Goal: Information Seeking & Learning: Check status

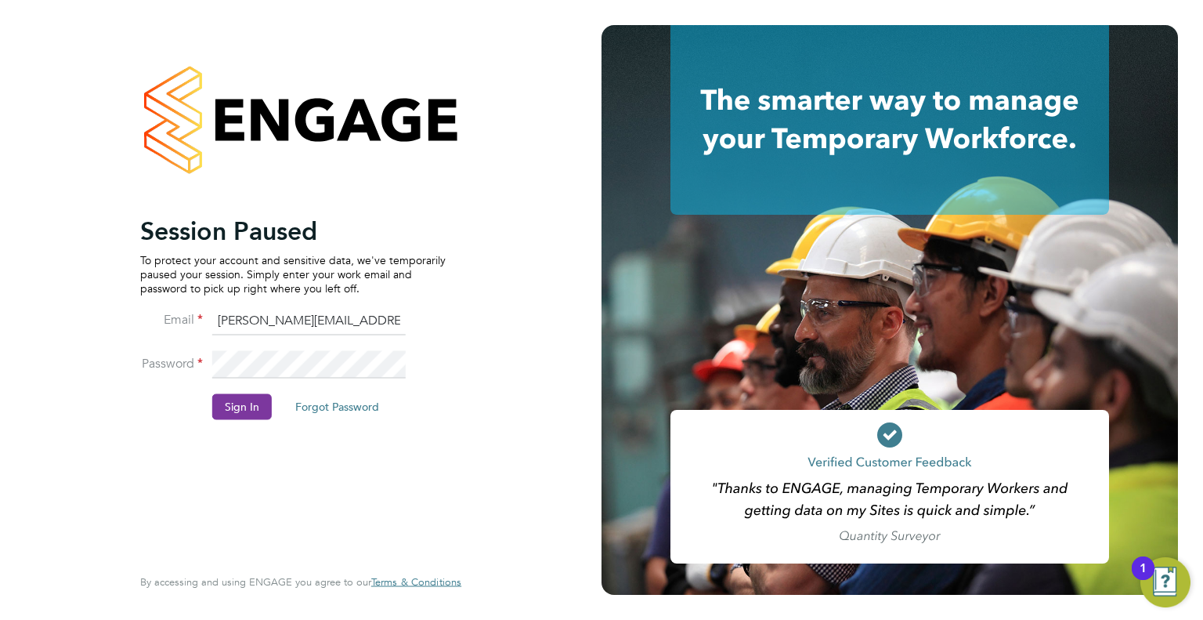
click at [254, 407] on button "Sign In" at bounding box center [242, 406] width 60 height 25
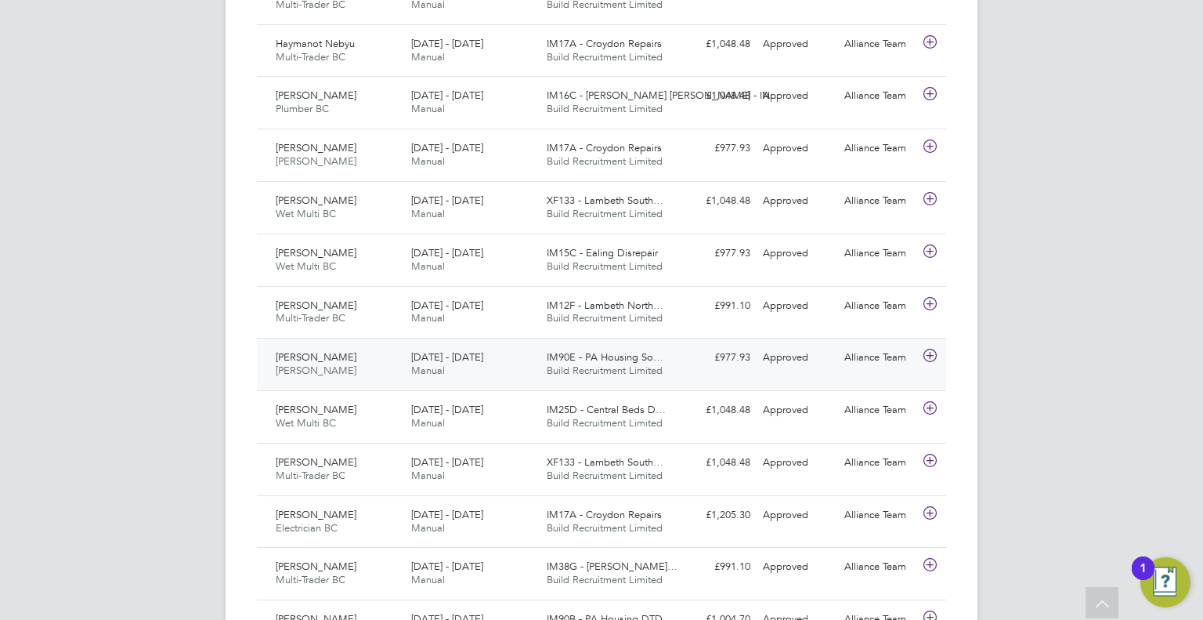
click at [638, 360] on span "IM90E - PA Housing So…" at bounding box center [605, 356] width 117 height 13
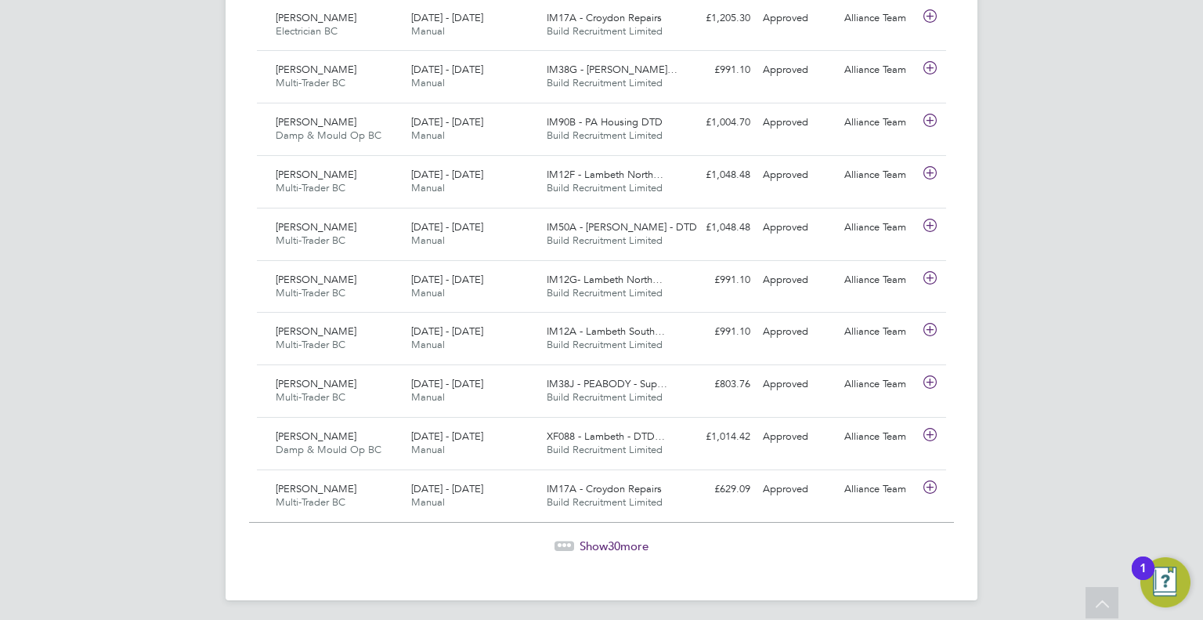
click at [639, 538] on span "Show 30 more" at bounding box center [614, 545] width 69 height 15
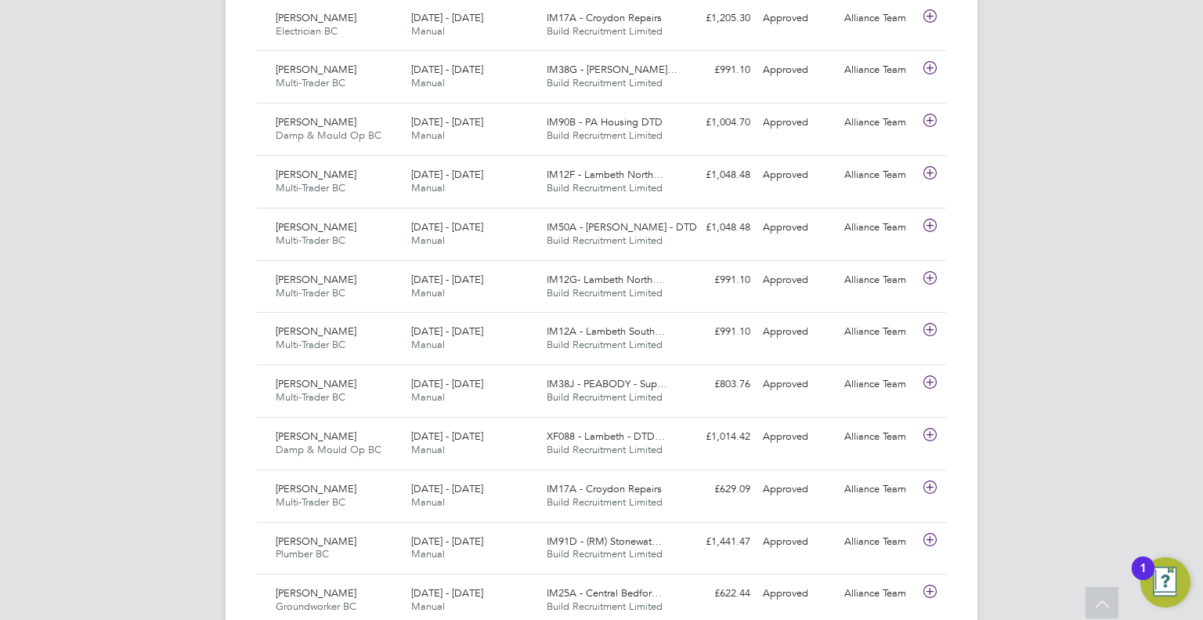
click at [188, 290] on div "TF Tommie Ferry Notifications 3 Applications: Network Team Members Businesses S…" at bounding box center [601, 266] width 1203 height 3883
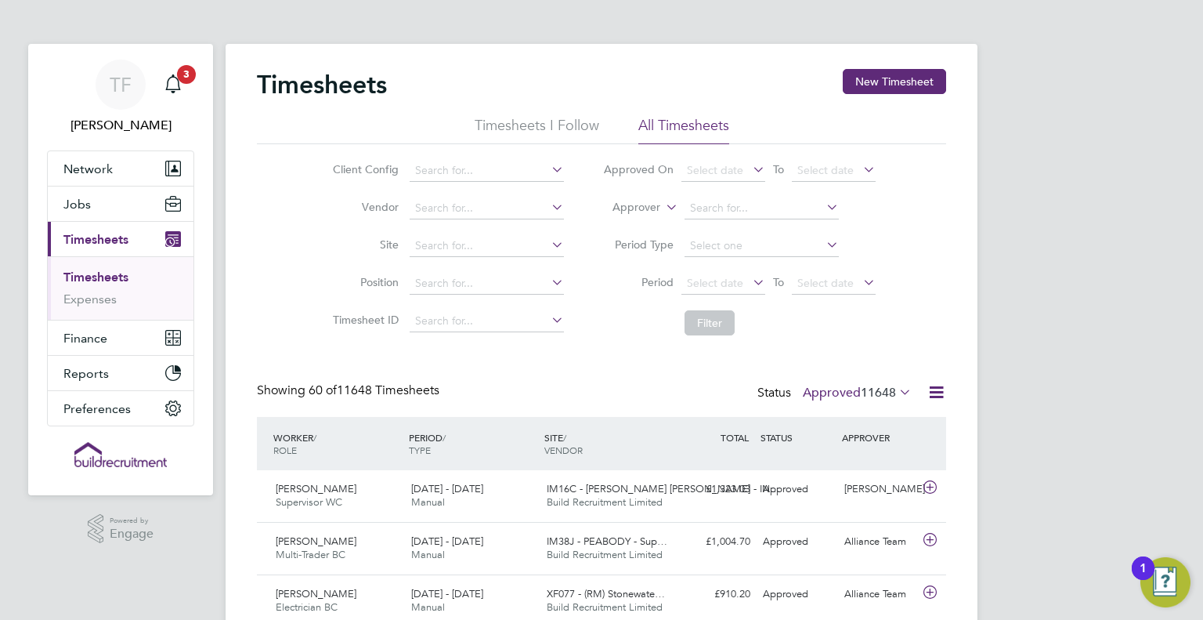
click at [101, 278] on link "Timesheets" at bounding box center [95, 276] width 65 height 15
click at [101, 212] on button "Jobs" at bounding box center [121, 203] width 146 height 34
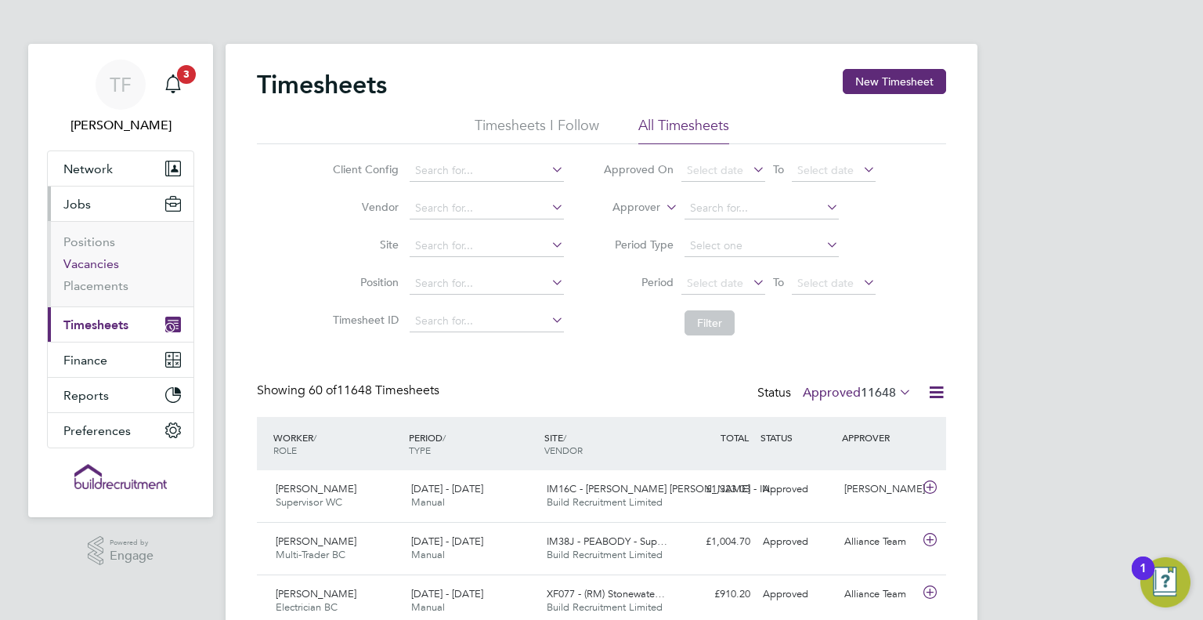
click at [89, 261] on link "Vacancies" at bounding box center [91, 263] width 56 height 15
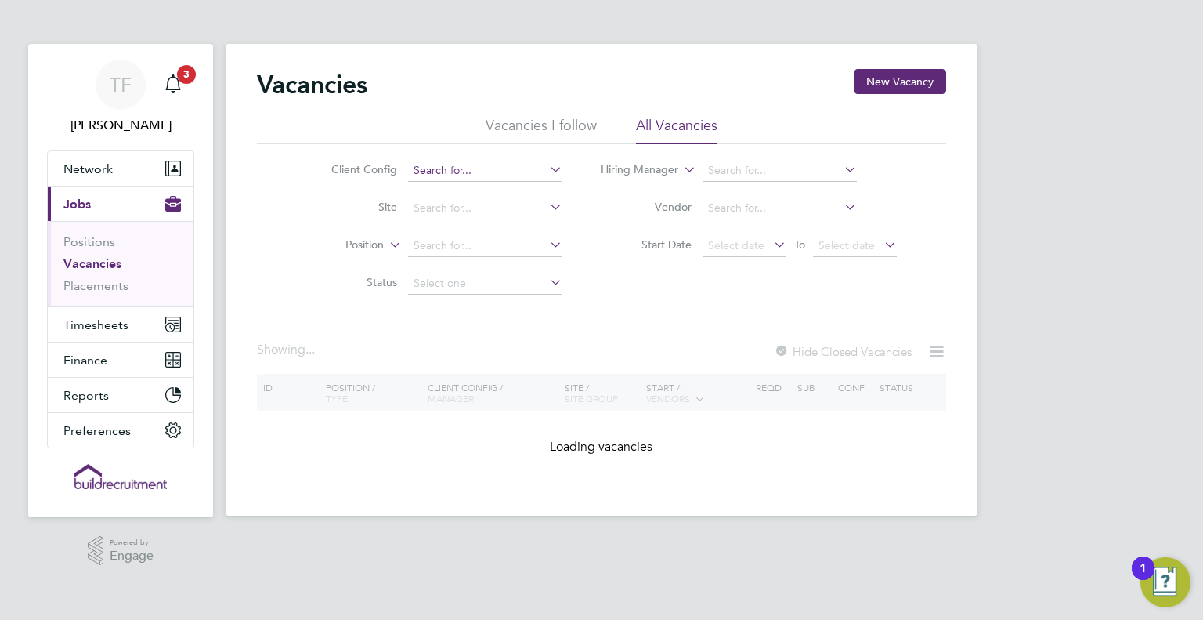
click at [490, 168] on input at bounding box center [485, 171] width 154 height 22
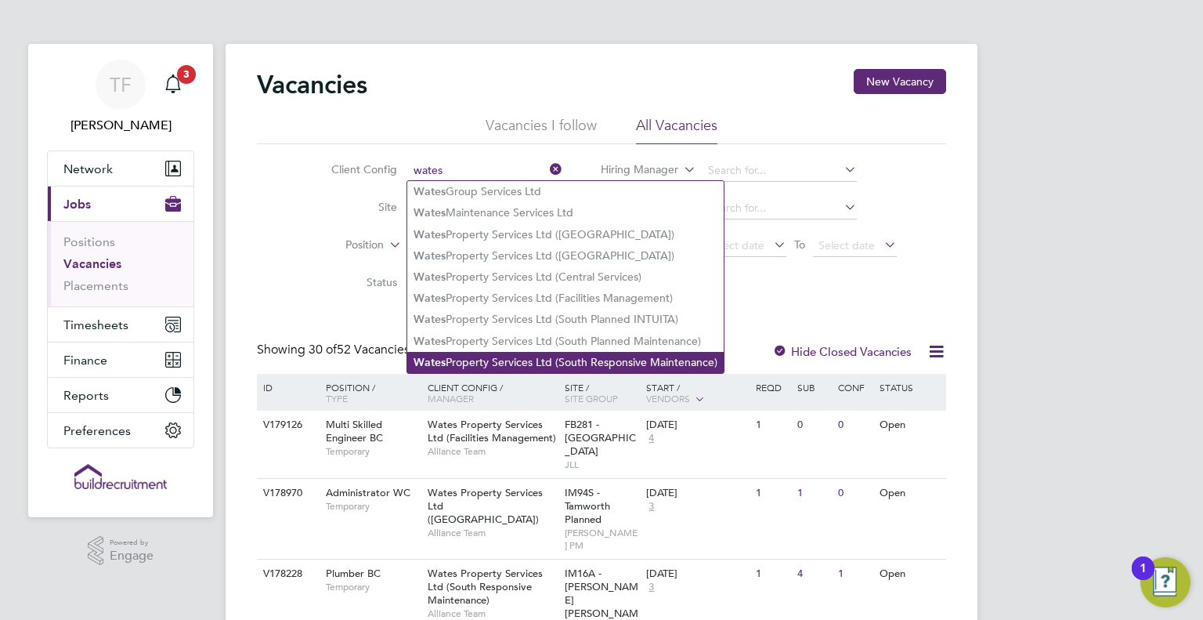
click at [548, 363] on li "Wates Property Services Ltd (South Responsive Maintenance)" at bounding box center [565, 362] width 316 height 21
type input "Wates Property Services Ltd (South Responsive Maintenance)"
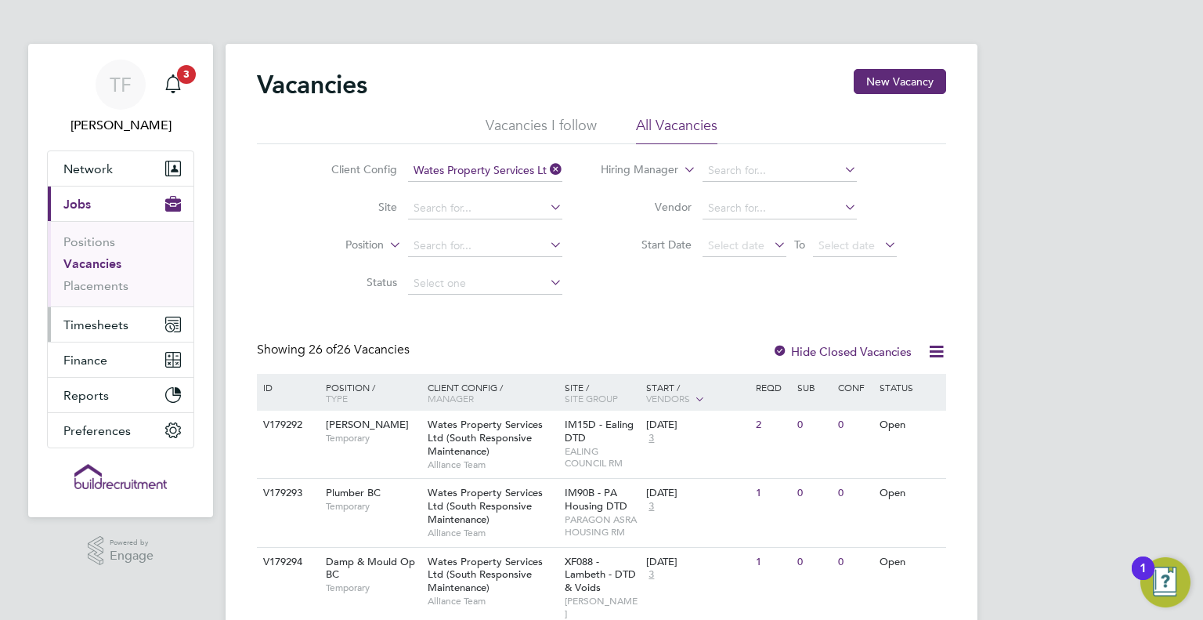
click at [103, 325] on span "Timesheets" at bounding box center [95, 324] width 65 height 15
click at [169, 95] on div "Main navigation" at bounding box center [172, 84] width 31 height 31
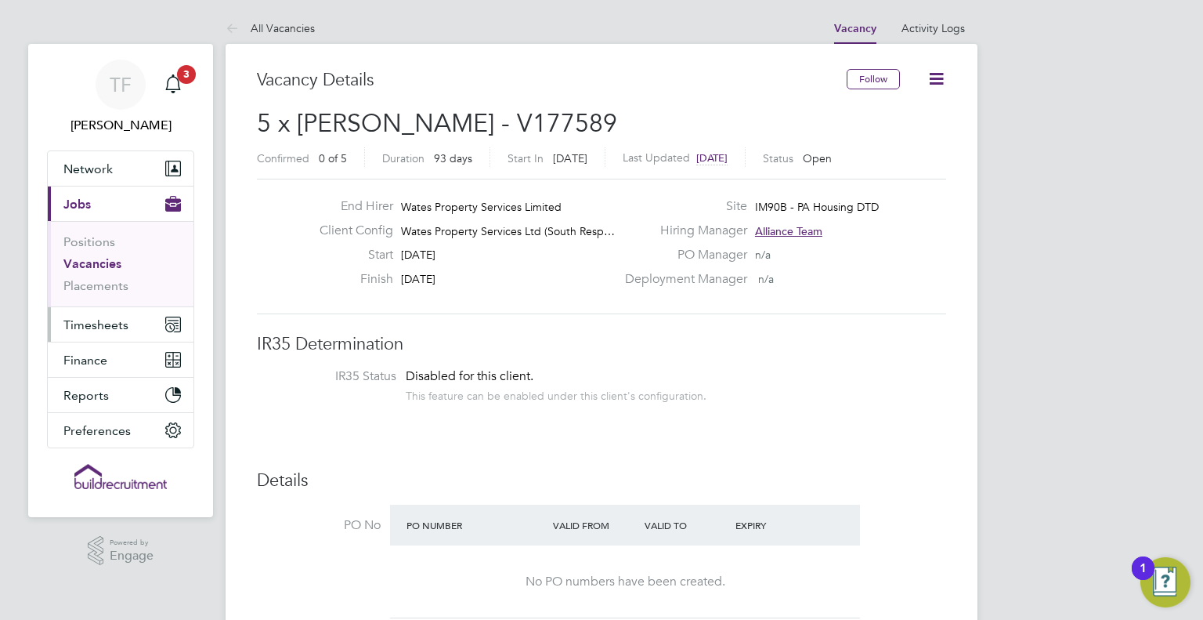
click at [84, 318] on span "Timesheets" at bounding box center [95, 324] width 65 height 15
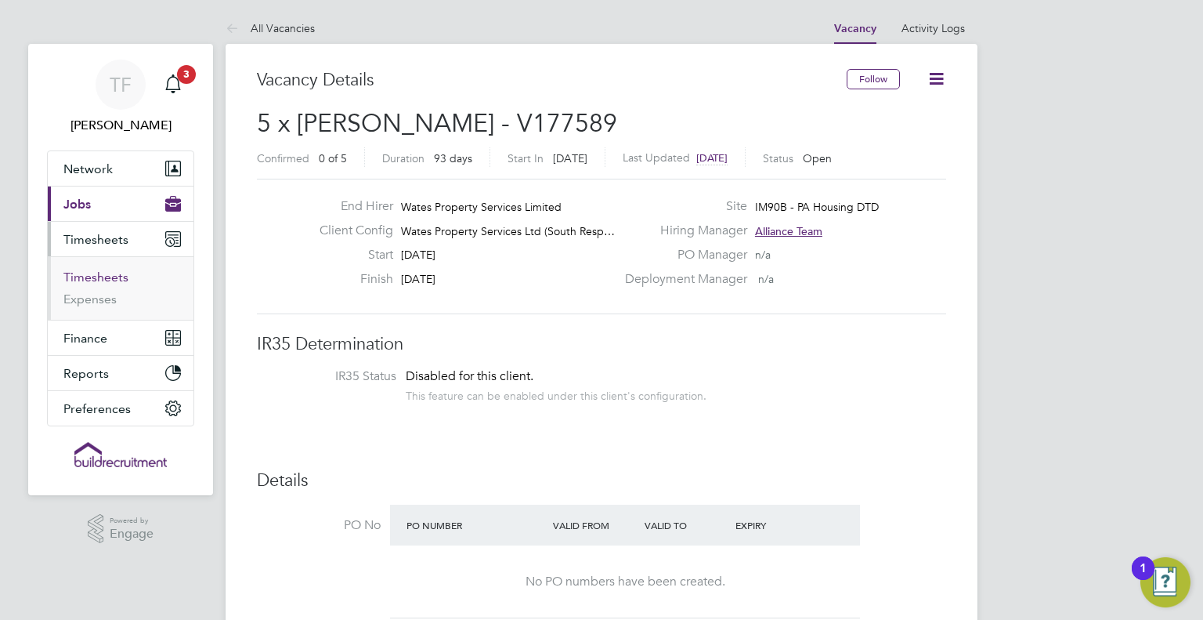
click at [126, 273] on link "Timesheets" at bounding box center [95, 276] width 65 height 15
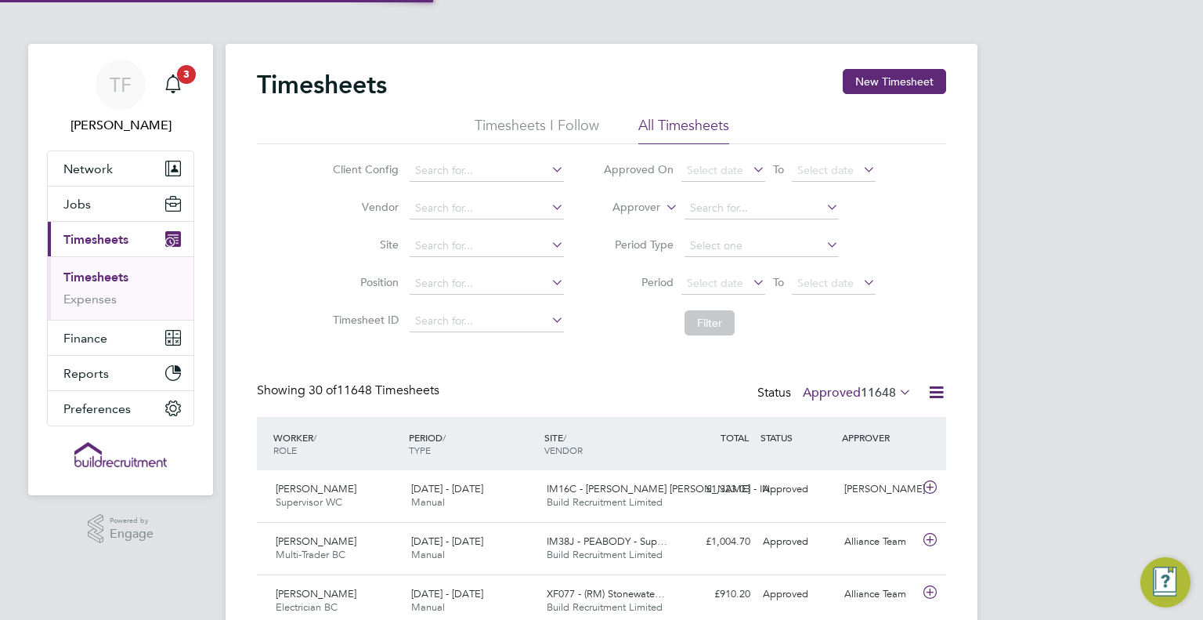
scroll to position [39, 136]
click at [884, 388] on span "11648" at bounding box center [878, 393] width 35 height 16
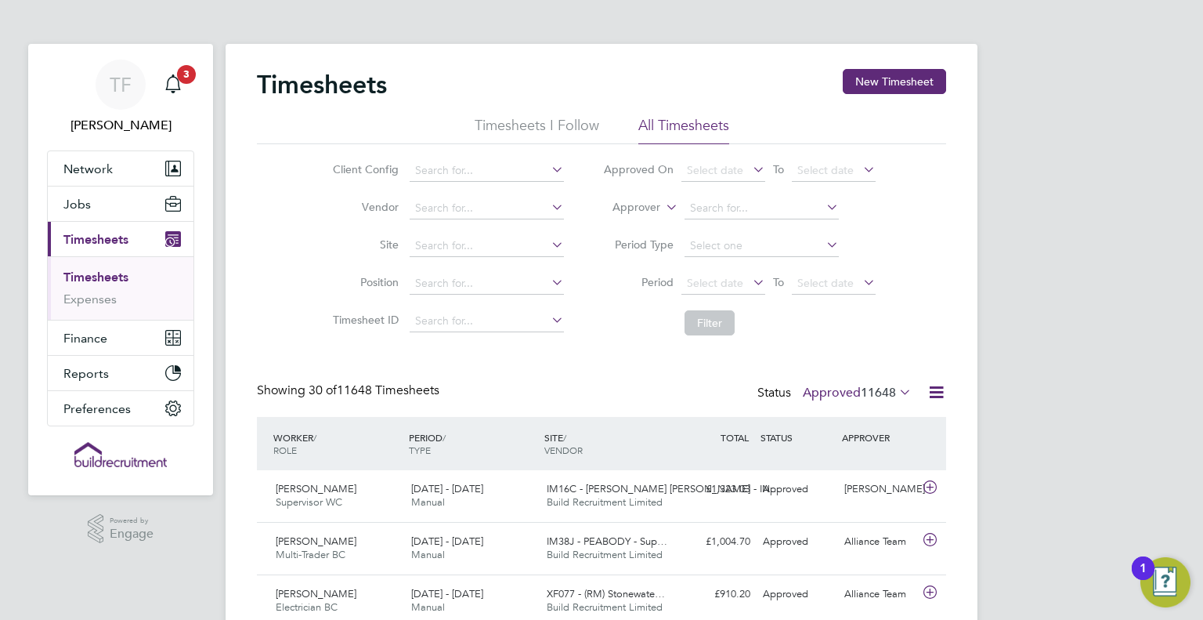
click at [617, 225] on li "Worker" at bounding box center [622, 225] width 77 height 20
click at [727, 209] on input at bounding box center [762, 208] width 154 height 22
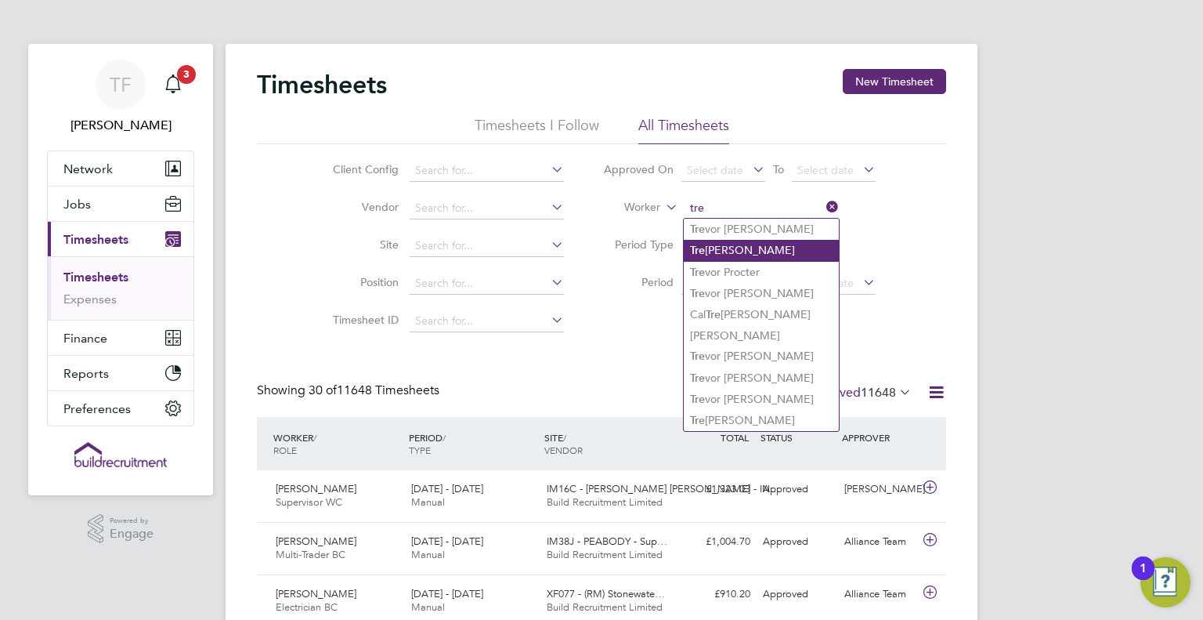
click at [754, 250] on li "Tre yvon Gardner" at bounding box center [761, 250] width 155 height 21
type input "[PERSON_NAME]"
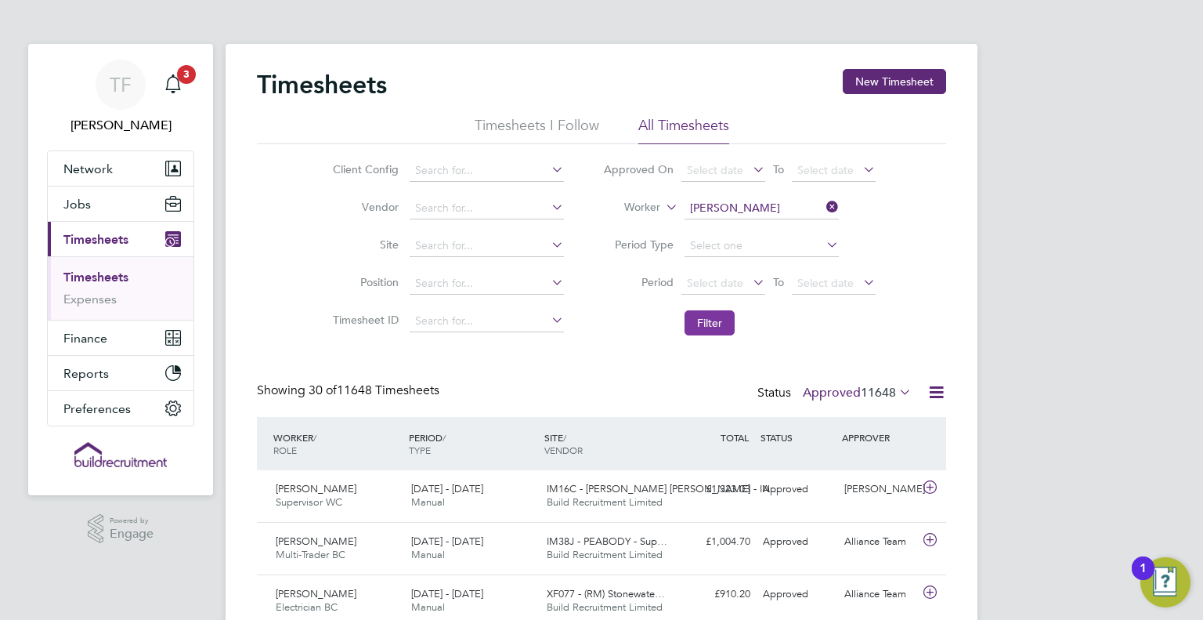
click at [698, 317] on button "Filter" at bounding box center [710, 322] width 50 height 25
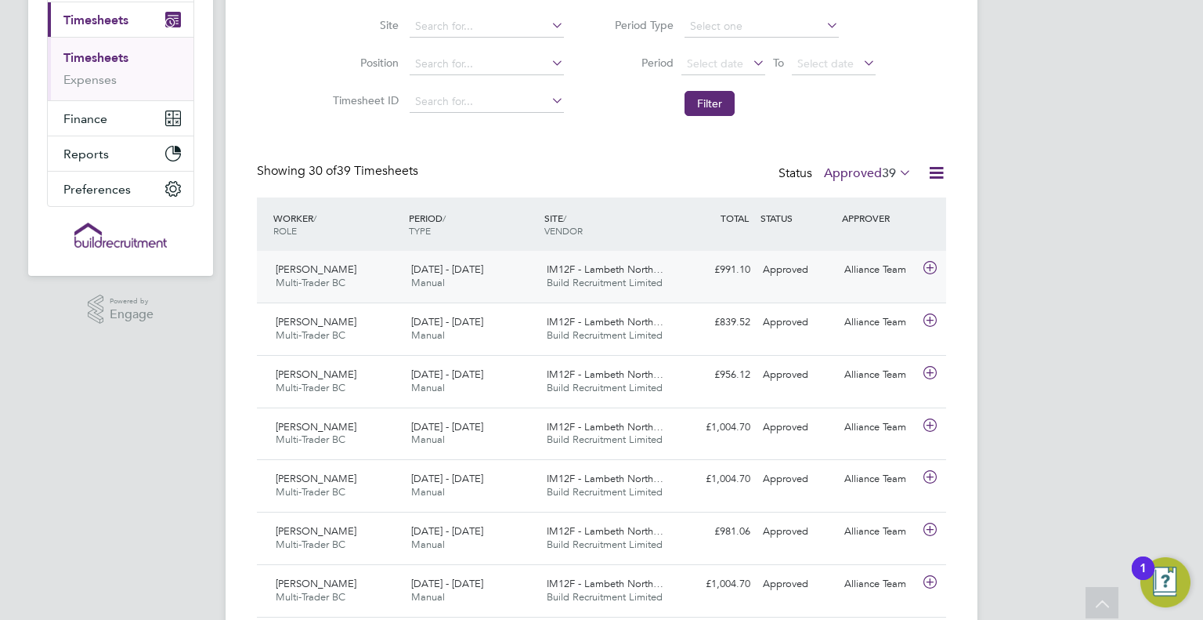
click at [696, 277] on div "£991.10 Approved" at bounding box center [715, 270] width 81 height 26
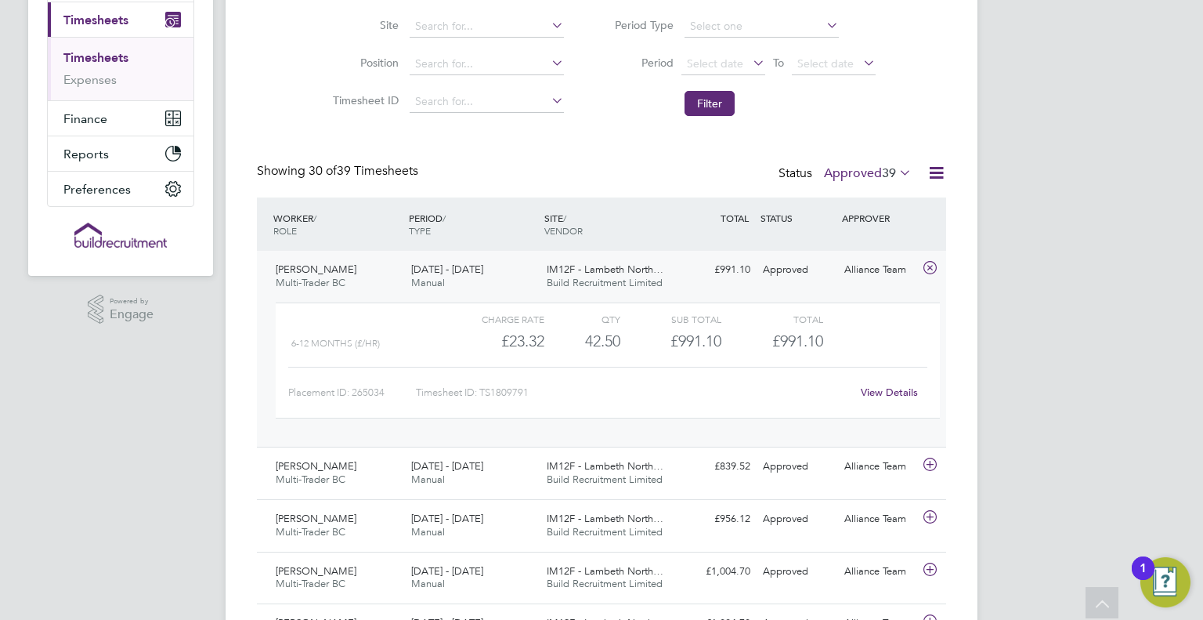
click at [885, 394] on link "View Details" at bounding box center [889, 391] width 57 height 13
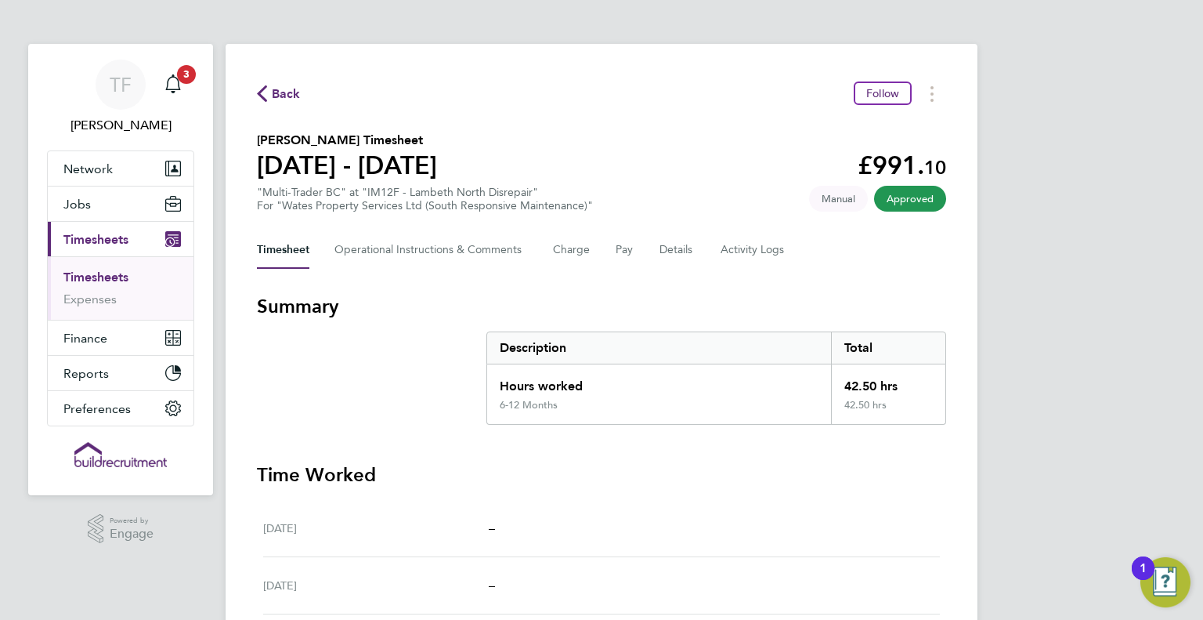
click at [617, 515] on div "Sat 16 Aug –" at bounding box center [601, 528] width 677 height 57
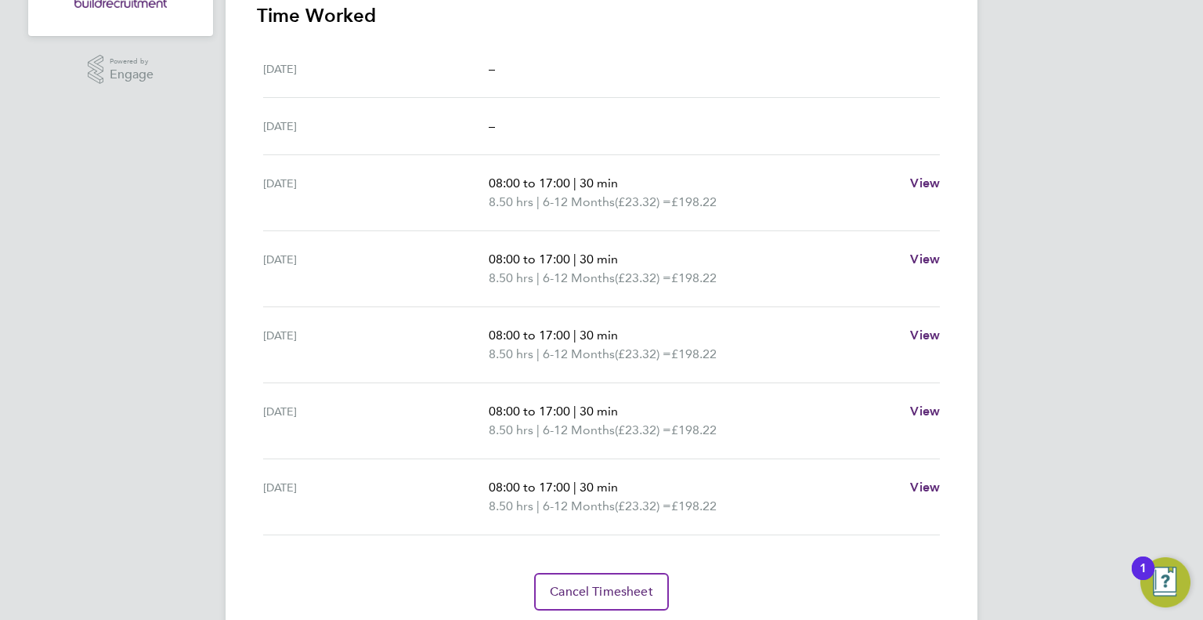
scroll to position [470, 0]
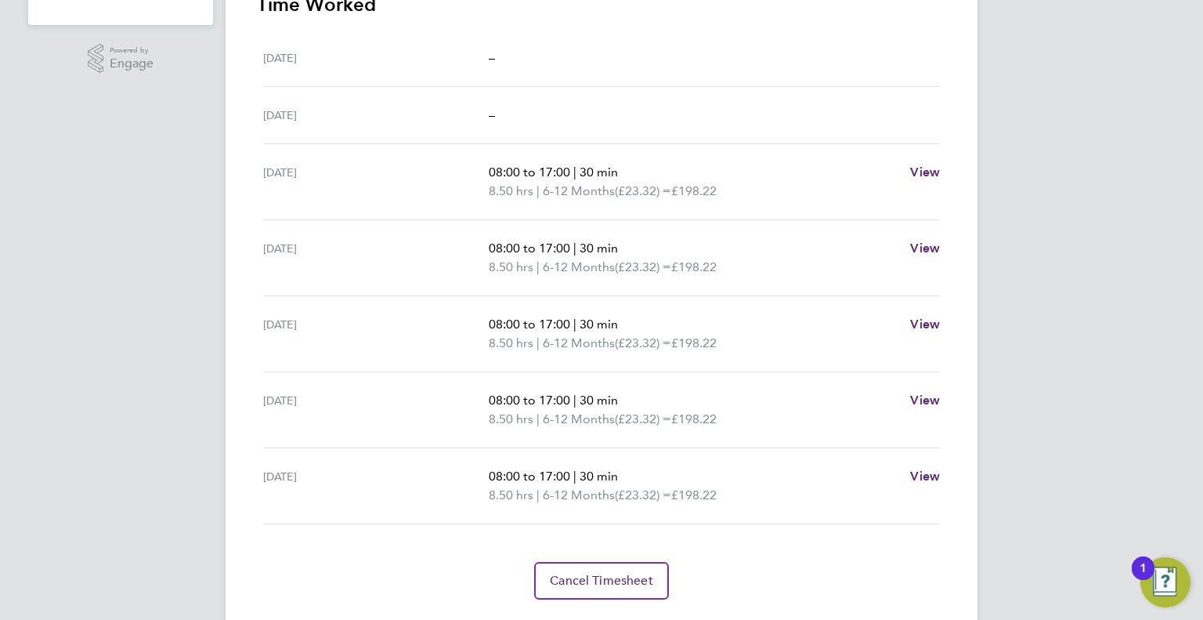
click at [617, 515] on div "Fri 22 Aug 08:00 to 17:00 | 30 min 8.50 hrs | 6-12 Months (£23.32) = £198.22 Vi…" at bounding box center [601, 486] width 677 height 76
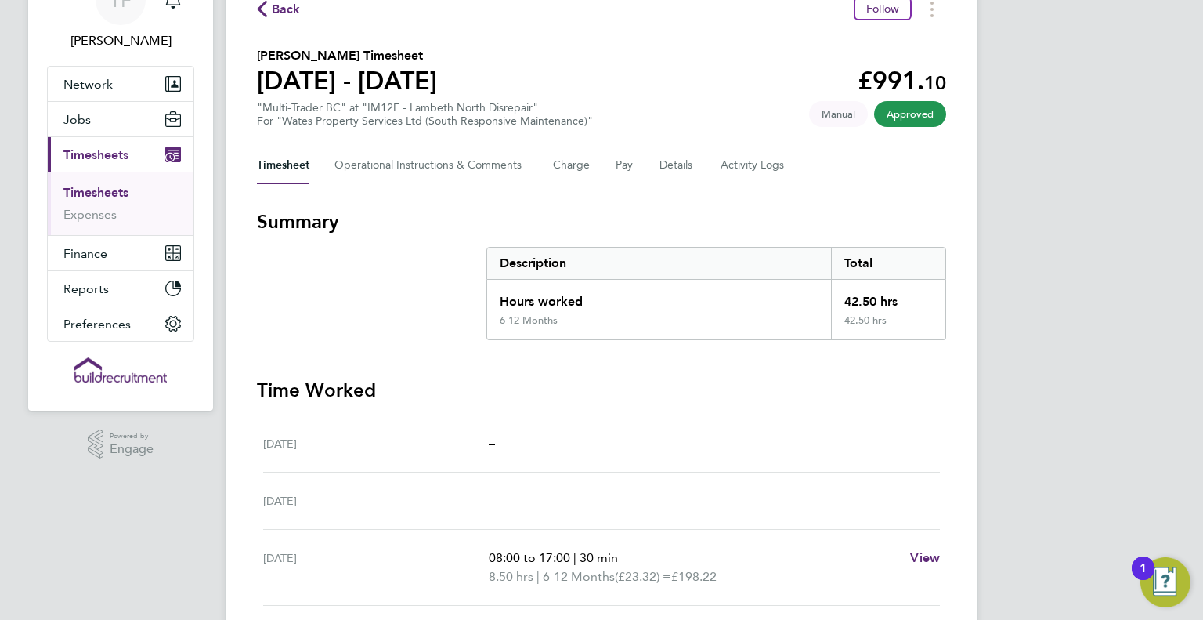
scroll to position [0, 0]
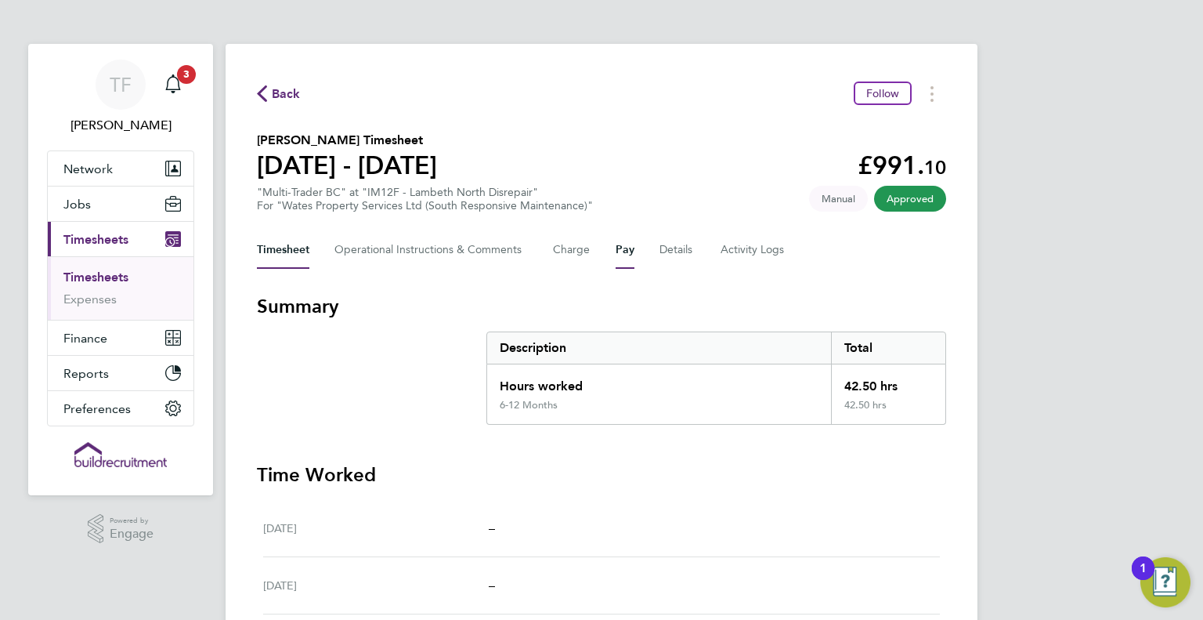
click at [627, 246] on button "Pay" at bounding box center [625, 250] width 19 height 38
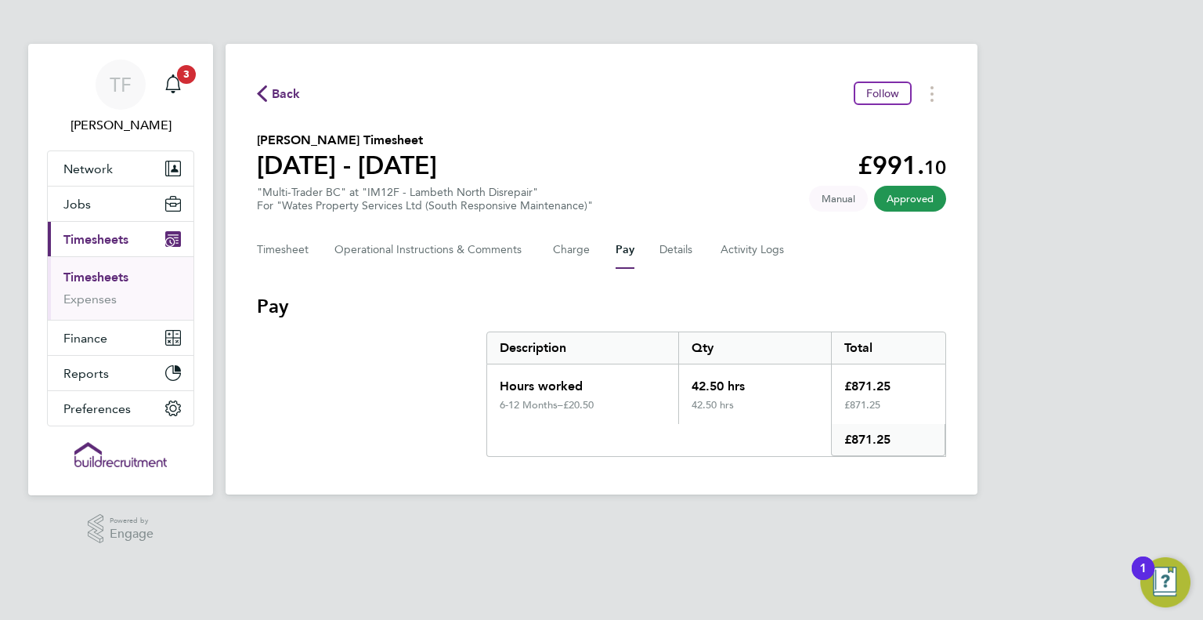
drag, startPoint x: 486, startPoint y: 319, endPoint x: 968, endPoint y: 432, distance: 495.6
click at [968, 432] on div "Back Follow Treyvon Gardner's Timesheet 16 - 22 Aug 2025 £991. 10 "Multi-Trader…" at bounding box center [602, 269] width 752 height 450
click at [92, 206] on button "Jobs" at bounding box center [121, 203] width 146 height 34
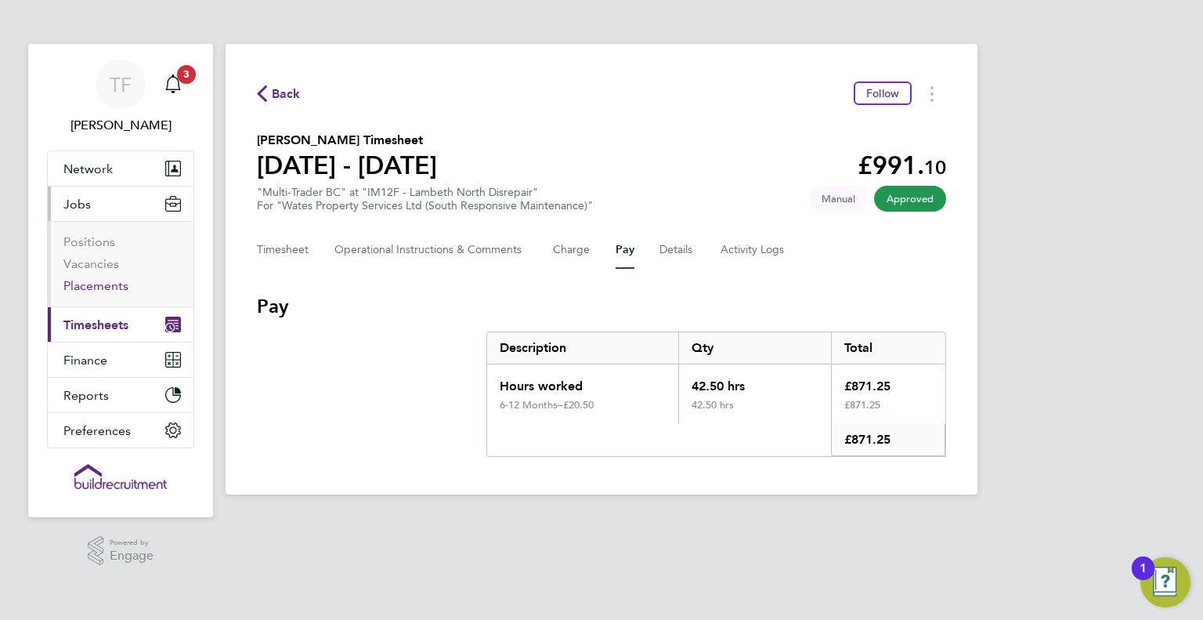
click at [98, 283] on link "Placements" at bounding box center [95, 285] width 65 height 15
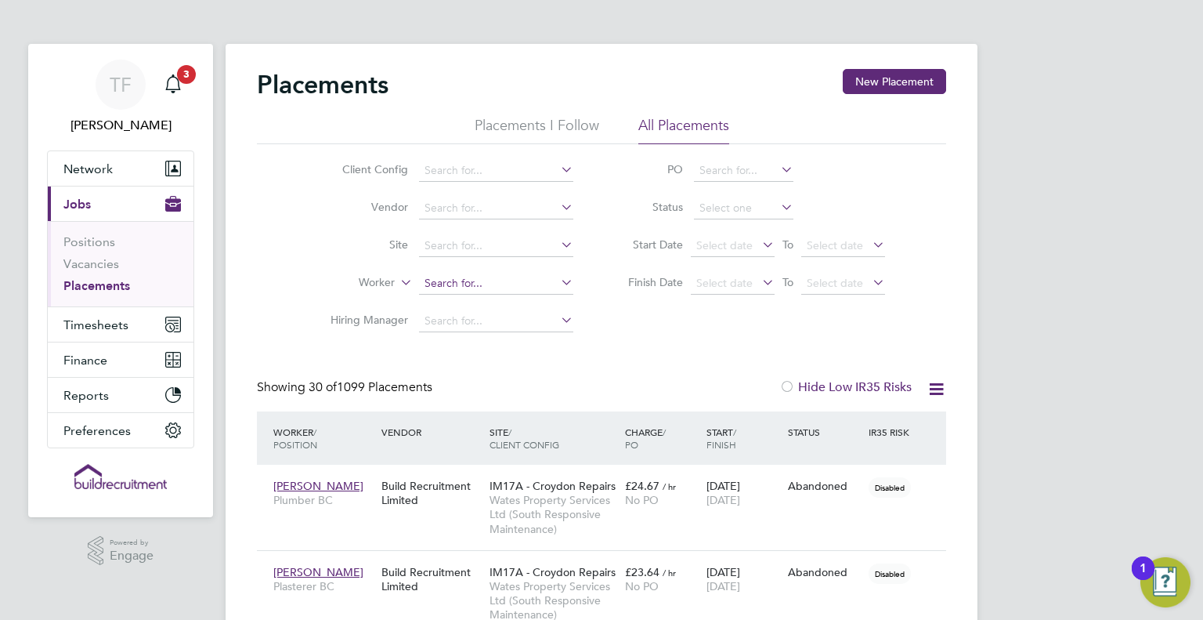
click at [483, 280] on input at bounding box center [496, 284] width 154 height 22
type input "t"
click at [460, 284] on input at bounding box center [496, 284] width 154 height 22
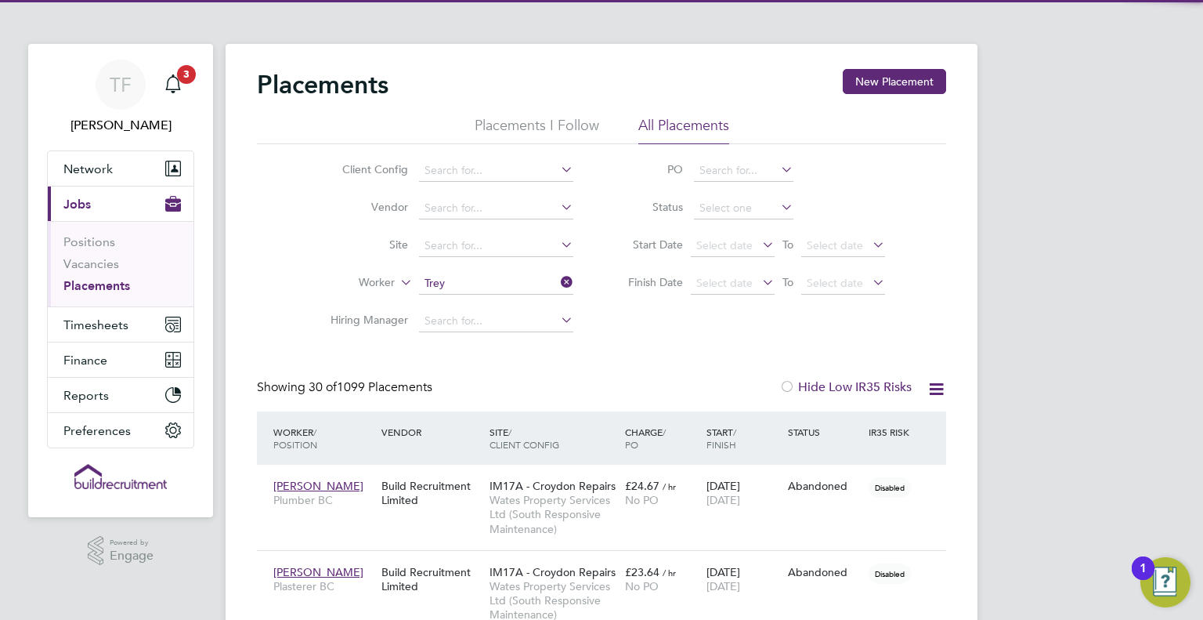
click at [488, 303] on li "Trey von Gardner" at bounding box center [496, 304] width 155 height 21
type input "[PERSON_NAME]"
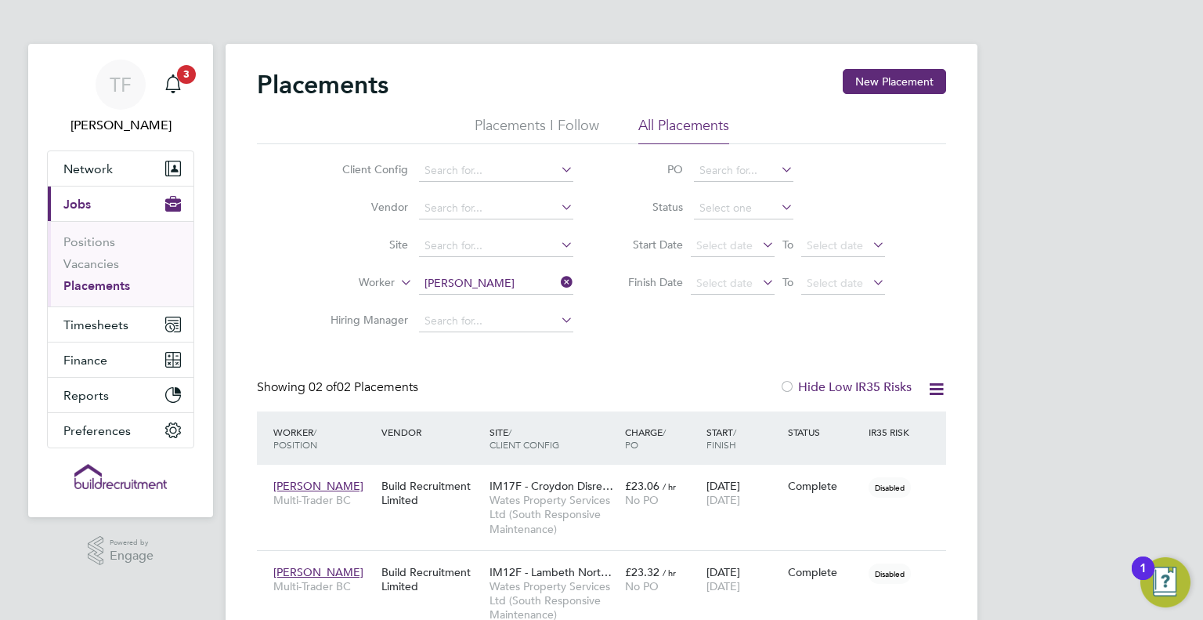
click at [617, 383] on div "Showing 02 of 02 Placements Hide Low IR35 Risks" at bounding box center [601, 395] width 689 height 32
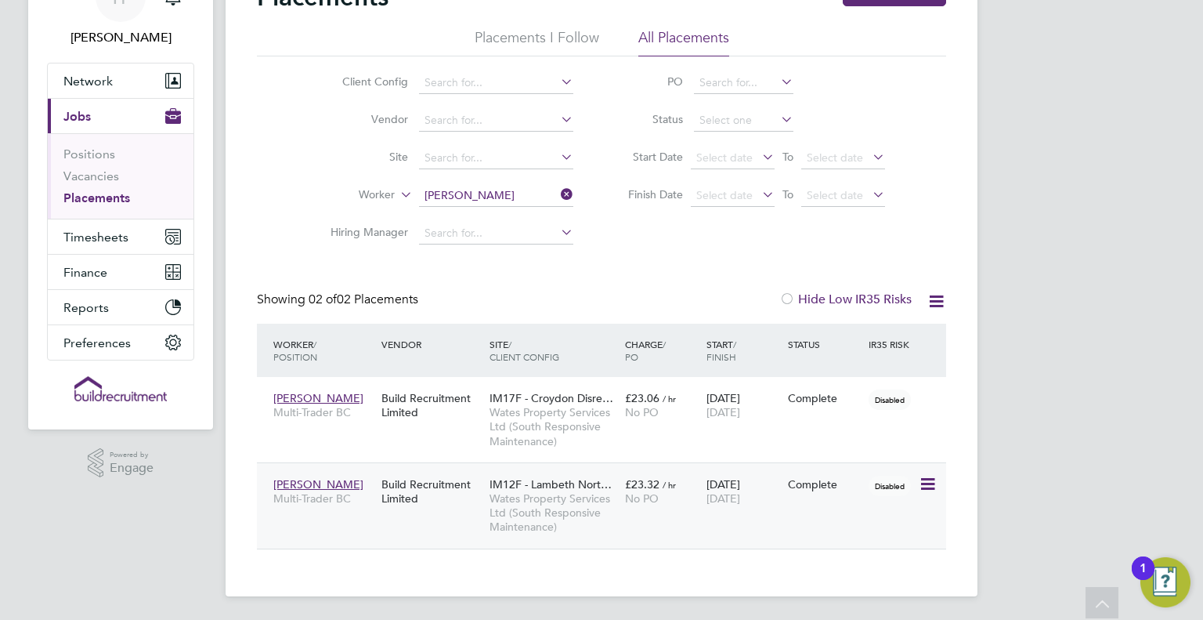
click at [512, 515] on span "Wates Property Services Ltd (South Responsive Maintenance)" at bounding box center [554, 512] width 128 height 43
click at [575, 498] on span "Wates Property Services Ltd (South Responsive Maintenance)" at bounding box center [554, 512] width 128 height 43
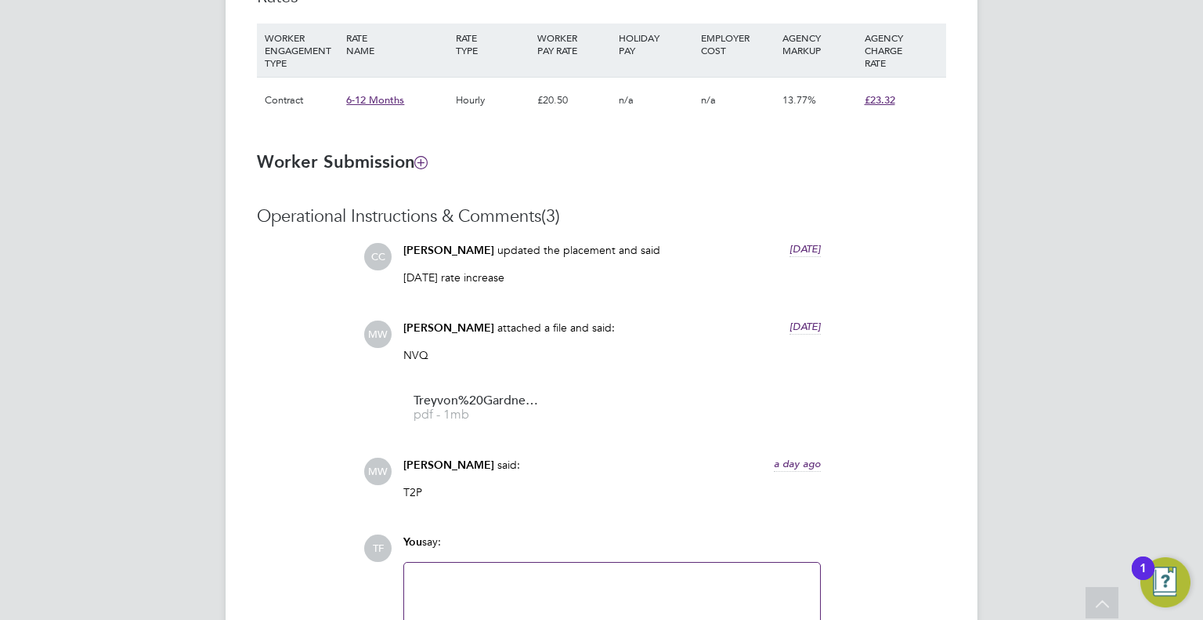
scroll to position [1064, 0]
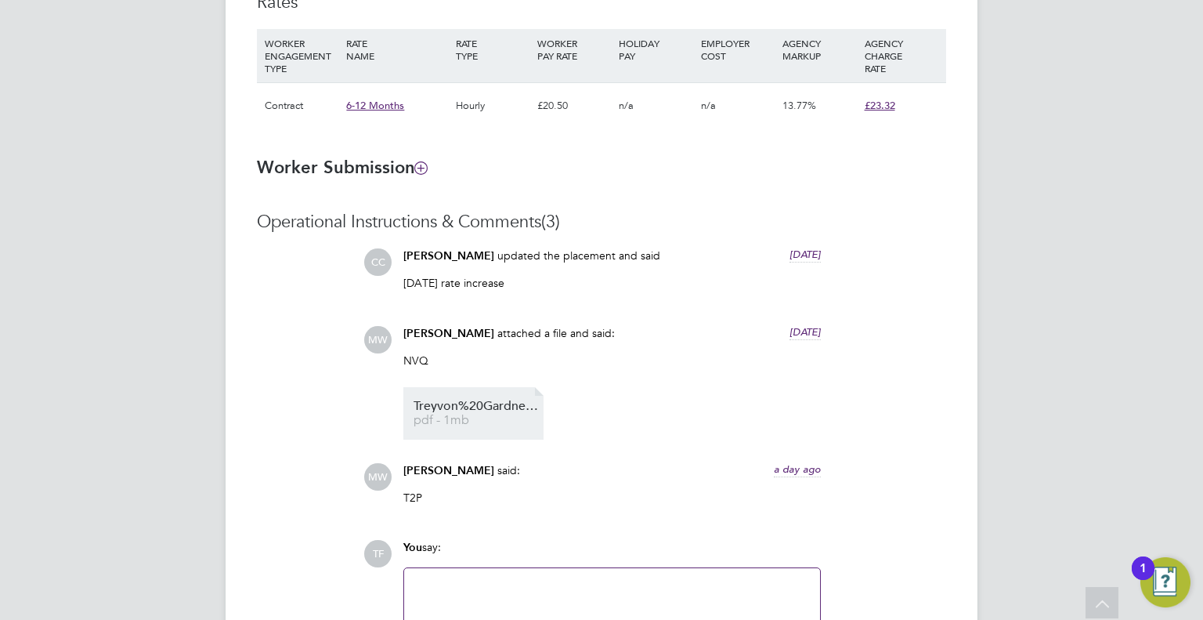
click at [468, 410] on span "Treyvon%20Gardner%20NVQ%20Level%202%20Plastering" at bounding box center [476, 406] width 125 height 12
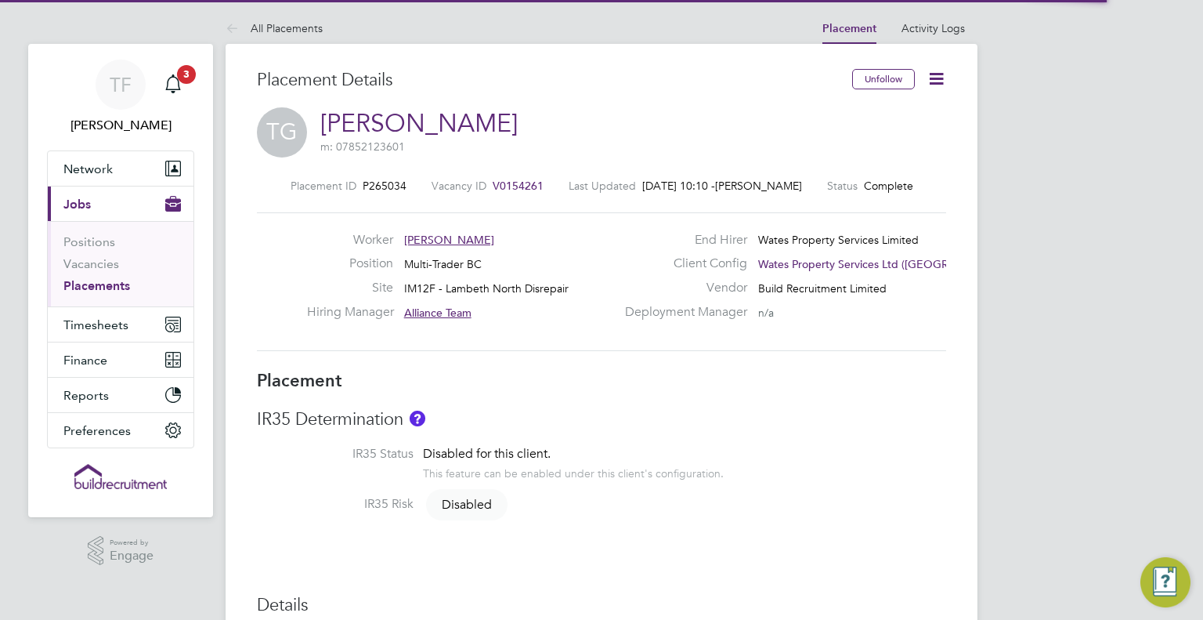
click at [454, 332] on div "Worker [PERSON_NAME] Position Multi-Trader BC Site IM12F - Lambeth North Disrep…" at bounding box center [601, 281] width 689 height 139
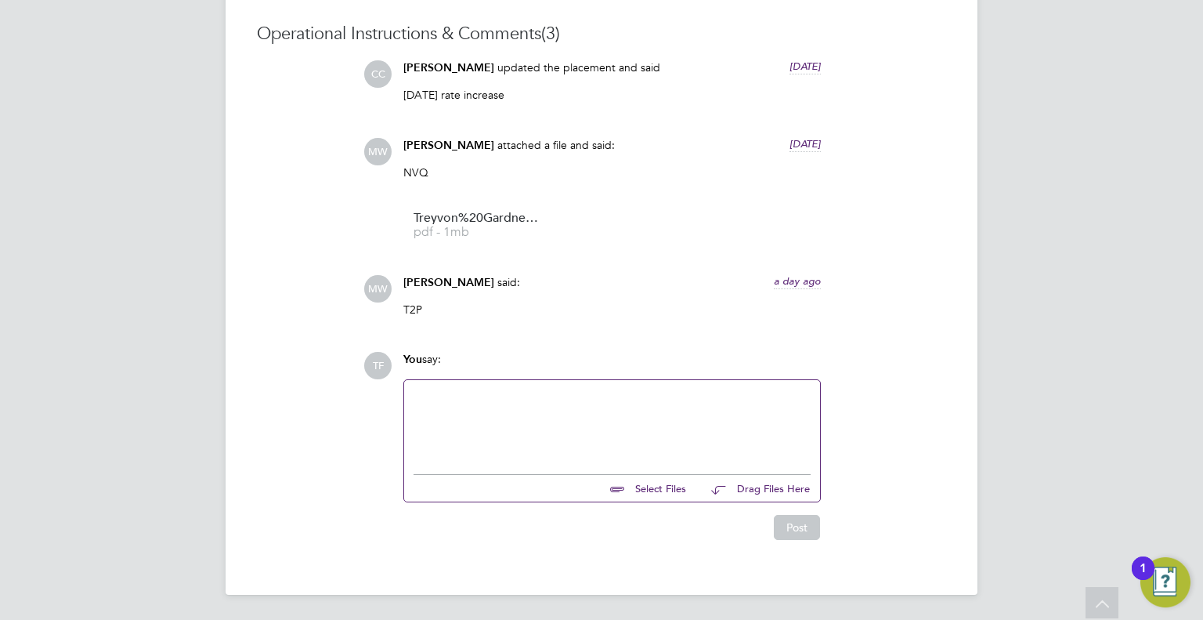
scroll to position [1221, 0]
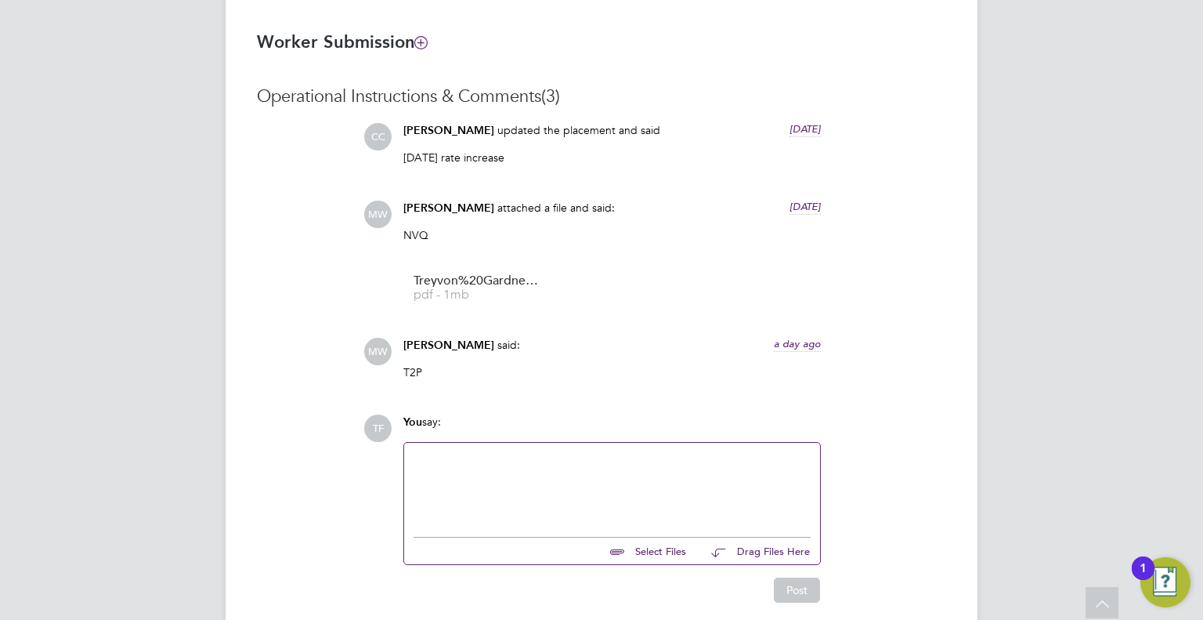
click at [877, 345] on div "MW [PERSON_NAME] said: a day ago T2P Show more" at bounding box center [654, 364] width 583 height 53
